Goal: Navigation & Orientation: Find specific page/section

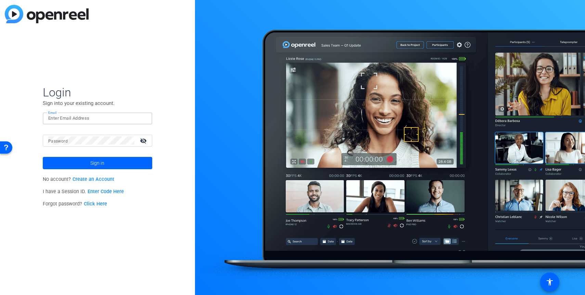
type input "[EMAIL_ADDRESS][DOMAIN_NAME]"
click at [97, 163] on button "Sign in" at bounding box center [98, 163] width 110 height 12
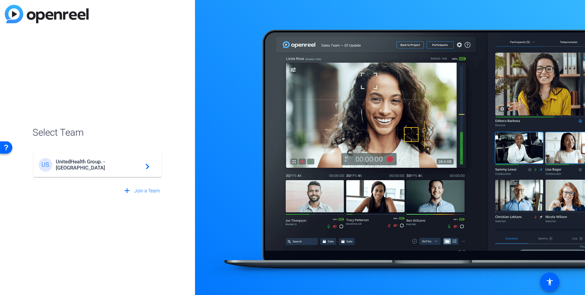
click at [148, 167] on mat-icon "navigate_next" at bounding box center [145, 165] width 8 height 8
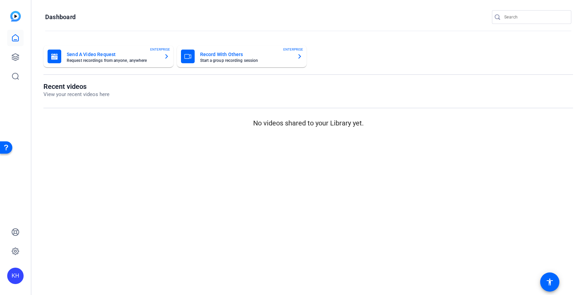
click at [60, 95] on p "View your recent videos here" at bounding box center [76, 95] width 66 height 8
click at [114, 89] on openreel-page-title "Recent videos View your recent videos here" at bounding box center [308, 90] width 530 height 16
